Goal: Task Accomplishment & Management: Manage account settings

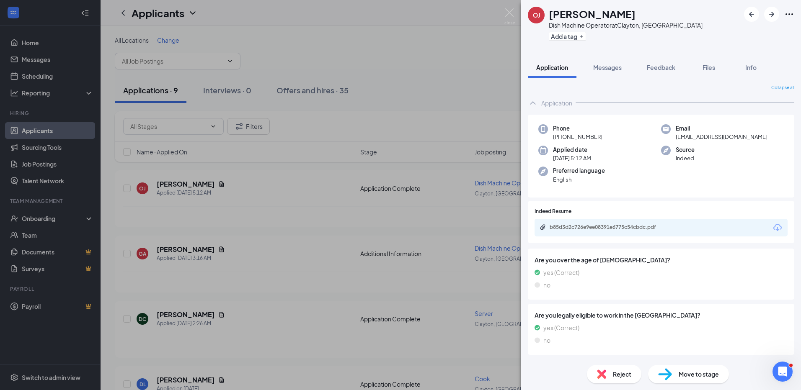
drag, startPoint x: 413, startPoint y: 55, endPoint x: 532, endPoint y: 73, distance: 120.3
click at [414, 56] on div "OJ [PERSON_NAME] Dish Machine Operator at [GEOGRAPHIC_DATA], [GEOGRAPHIC_DATA] …" at bounding box center [400, 195] width 801 height 390
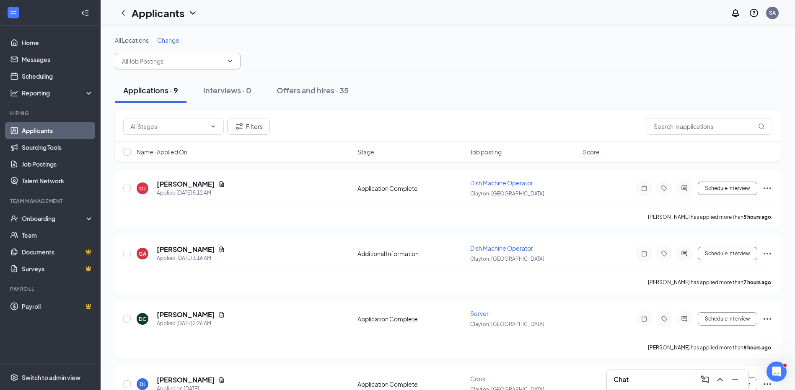
click at [151, 63] on input "text" at bounding box center [172, 61] width 101 height 9
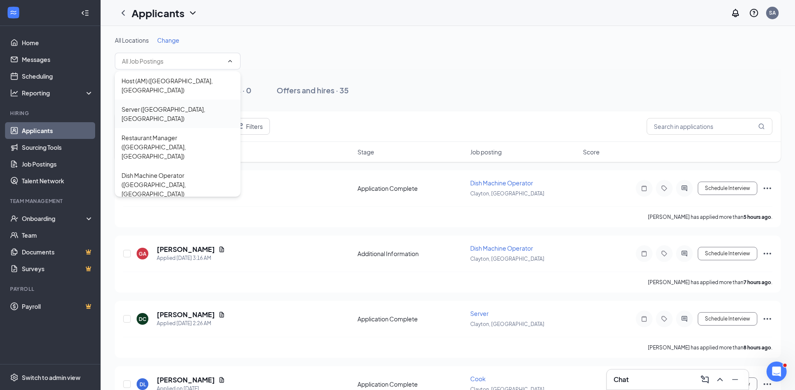
click at [153, 105] on div "Server ([GEOGRAPHIC_DATA], [GEOGRAPHIC_DATA])" at bounding box center [177, 114] width 112 height 18
type input "Server ([GEOGRAPHIC_DATA], [GEOGRAPHIC_DATA])"
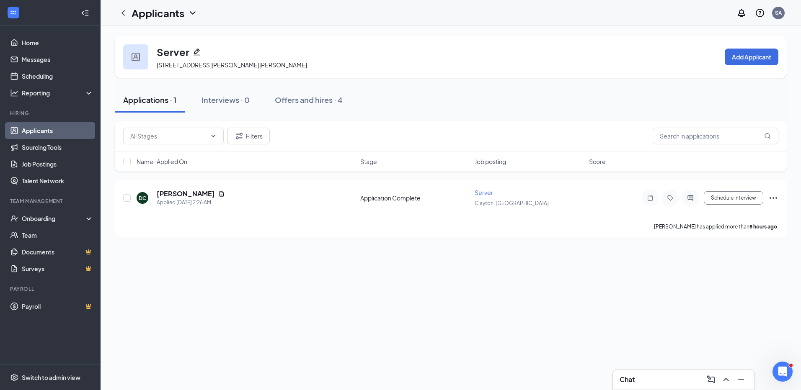
click at [193, 10] on icon "ChevronDown" at bounding box center [193, 13] width 10 height 10
click at [193, 11] on icon "ChevronDown" at bounding box center [193, 13] width 10 height 10
click at [45, 133] on link "Applicants" at bounding box center [58, 130] width 72 height 17
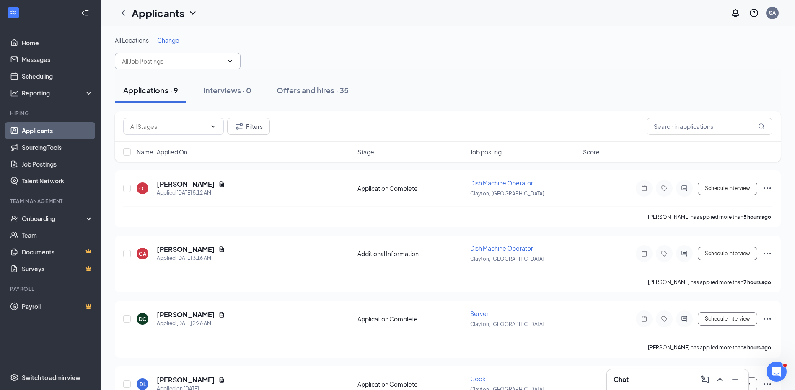
click at [228, 62] on icon "ChevronDown" at bounding box center [230, 61] width 7 height 7
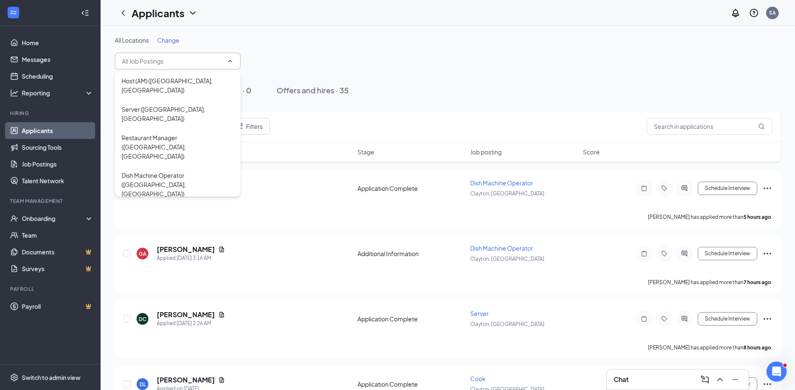
click at [170, 209] on div "Cook ([GEOGRAPHIC_DATA], [GEOGRAPHIC_DATA])" at bounding box center [177, 218] width 112 height 18
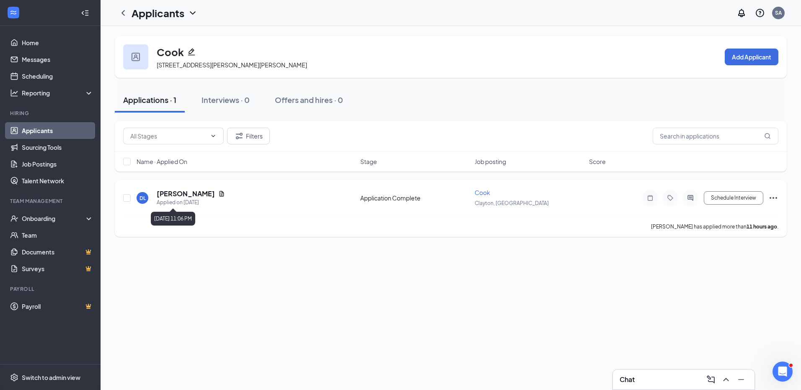
click at [183, 200] on div "Applied on [DATE]" at bounding box center [191, 203] width 68 height 8
click at [687, 196] on icon "ActiveChat" at bounding box center [690, 198] width 10 height 7
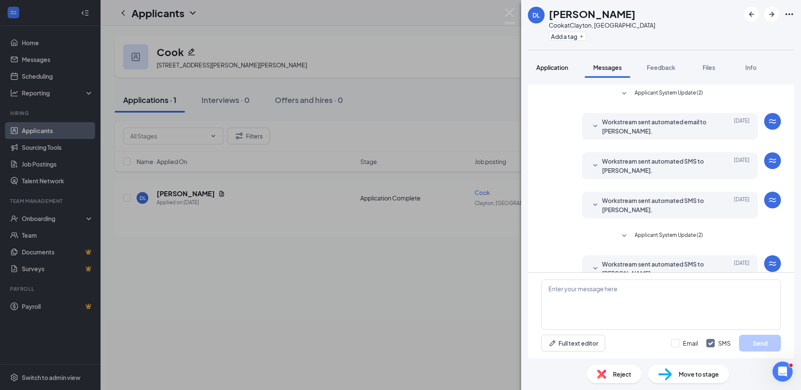
click at [555, 67] on span "Application" at bounding box center [552, 68] width 32 height 8
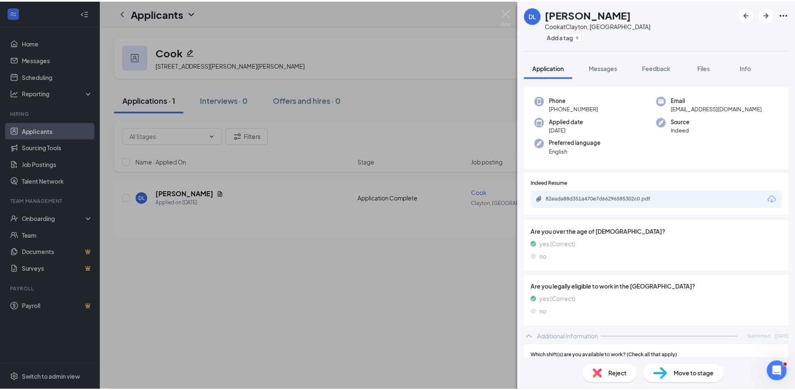
scroll to position [42, 0]
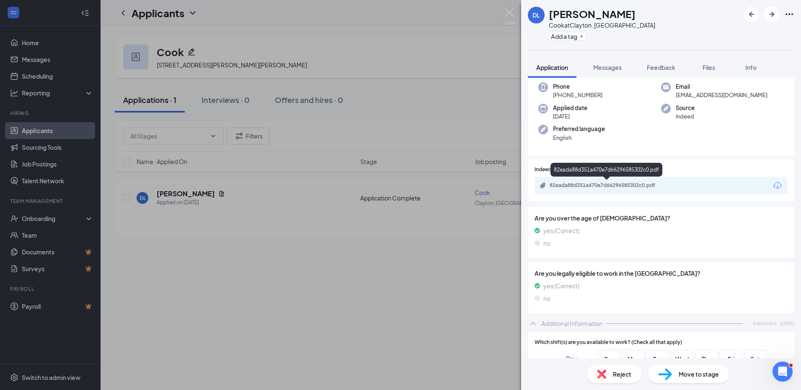
click at [585, 186] on div "82eada88d351a470e7d66296585302c0.pdf" at bounding box center [608, 185] width 117 height 7
drag, startPoint x: 290, startPoint y: 292, endPoint x: 168, endPoint y: 77, distance: 247.3
click at [290, 293] on div "DL [PERSON_NAME] Cook at [GEOGRAPHIC_DATA], [GEOGRAPHIC_DATA] Add a tag Applica…" at bounding box center [400, 195] width 801 height 390
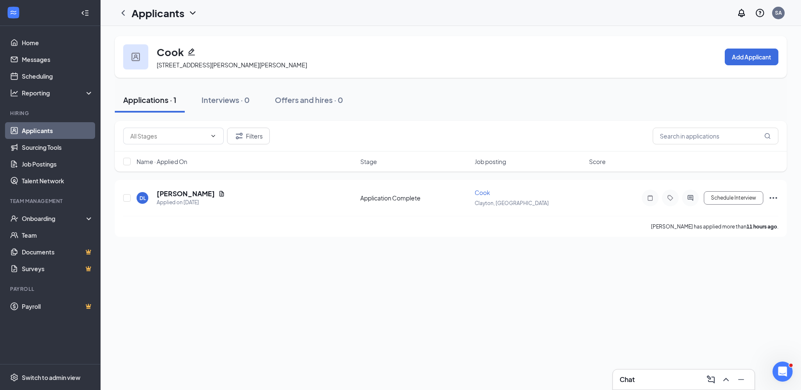
click at [193, 12] on icon "ChevronDown" at bounding box center [193, 13] width 10 height 10
click at [148, 37] on link "Applicants" at bounding box center [182, 36] width 90 height 8
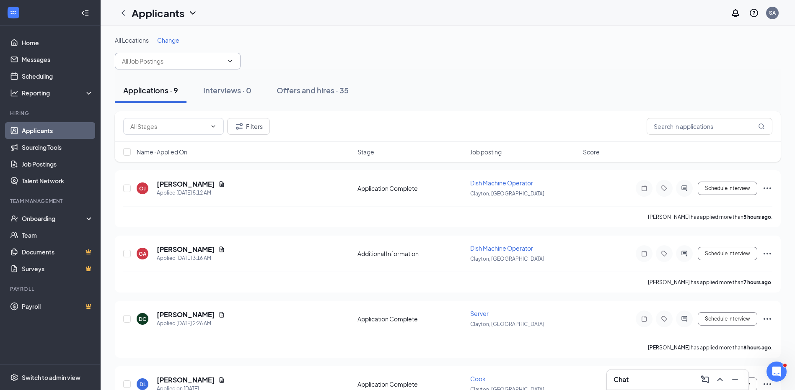
click at [230, 62] on icon "ChevronDown" at bounding box center [230, 61] width 4 height 2
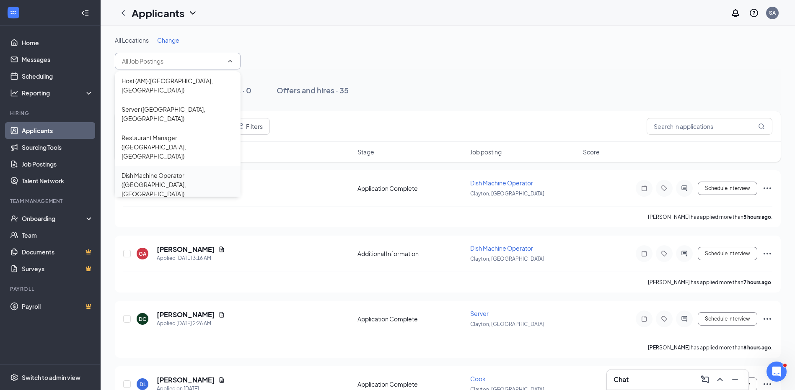
click at [203, 171] on div "Dish Machine Operator ([GEOGRAPHIC_DATA], [GEOGRAPHIC_DATA])" at bounding box center [177, 185] width 112 height 28
